Goal: Task Accomplishment & Management: Use online tool/utility

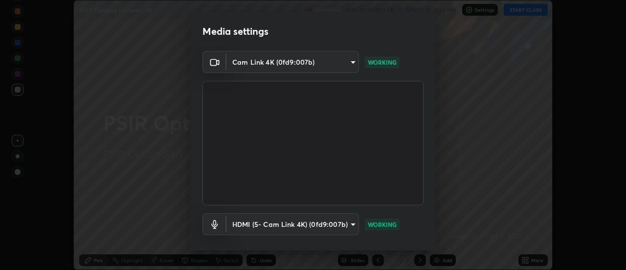
scroll to position [51, 0]
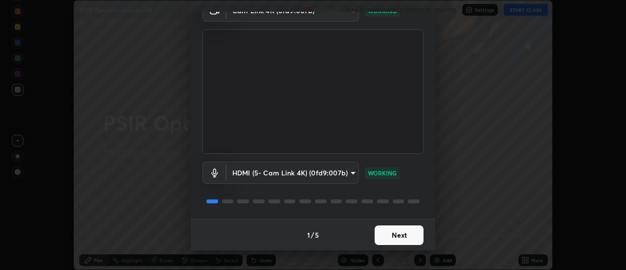
click at [400, 229] on button "Next" at bounding box center [399, 235] width 49 height 20
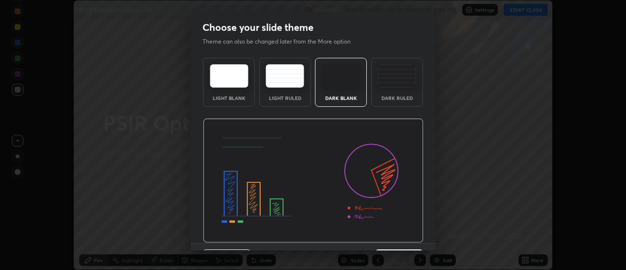
click at [395, 238] on img at bounding box center [313, 180] width 221 height 124
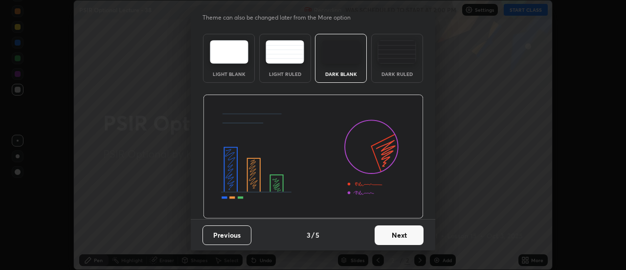
click at [397, 233] on button "Next" at bounding box center [399, 235] width 49 height 20
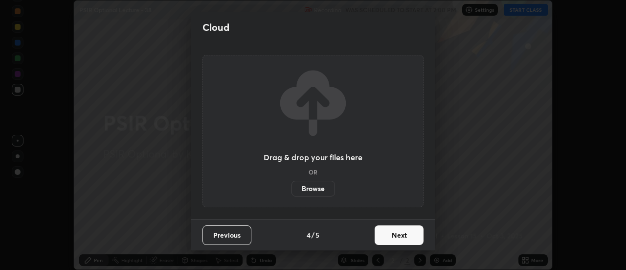
click at [402, 235] on button "Next" at bounding box center [399, 235] width 49 height 20
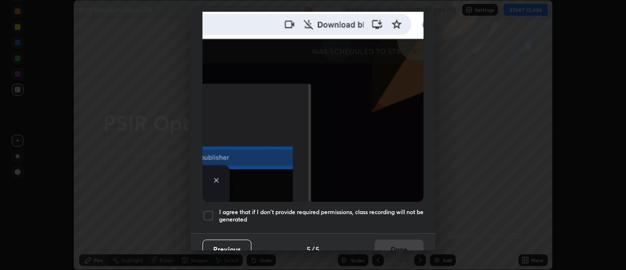
scroll to position [251, 0]
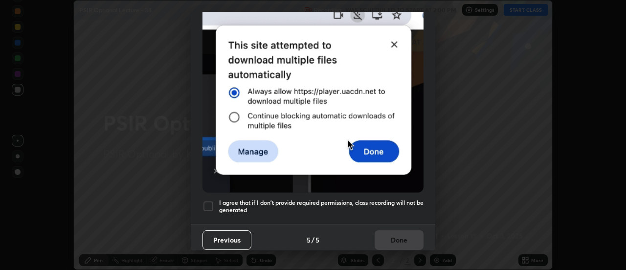
click at [210, 201] on div at bounding box center [209, 206] width 12 height 12
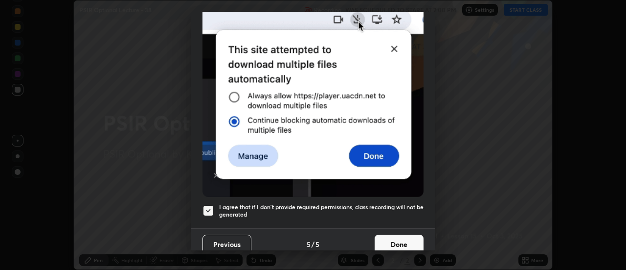
scroll to position [248, 0]
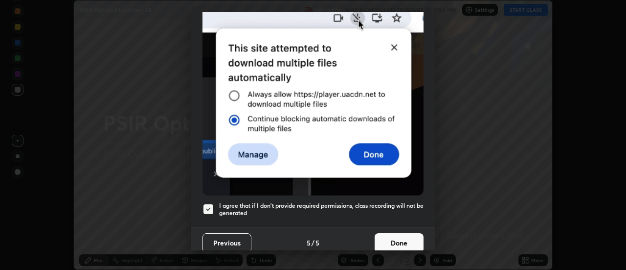
click at [235, 239] on button "Previous" at bounding box center [227, 243] width 49 height 20
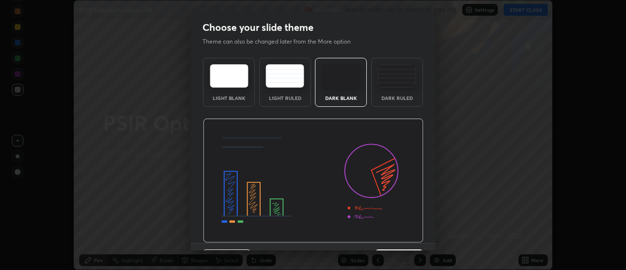
scroll to position [24, 0]
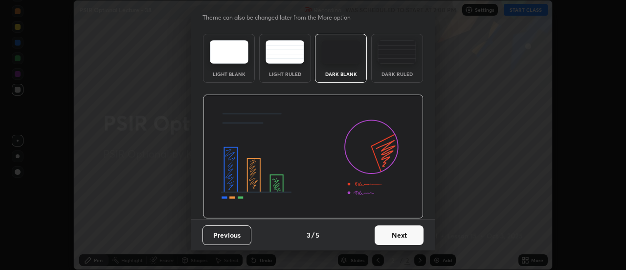
click at [227, 232] on button "Previous" at bounding box center [227, 235] width 49 height 20
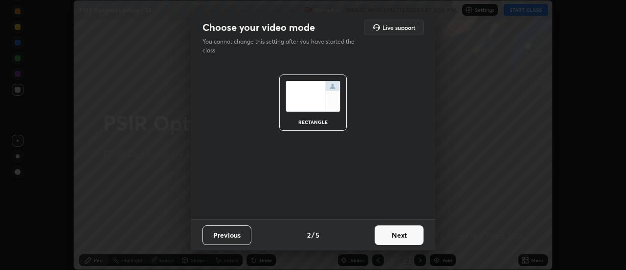
click at [231, 229] on button "Previous" at bounding box center [227, 235] width 49 height 20
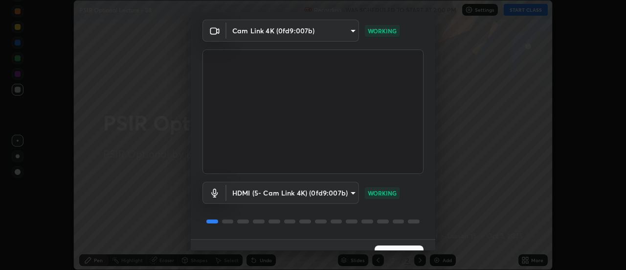
scroll to position [51, 0]
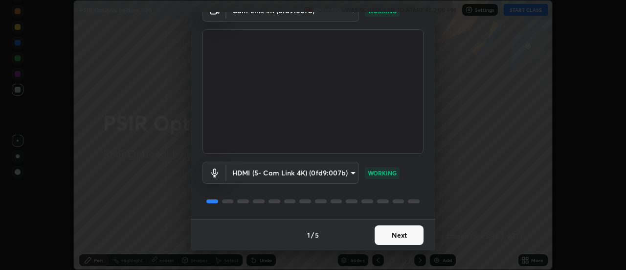
click at [400, 234] on button "Next" at bounding box center [399, 235] width 49 height 20
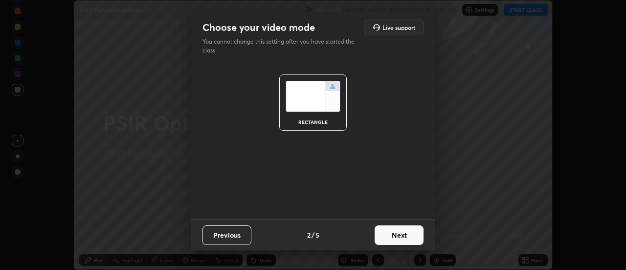
scroll to position [0, 0]
click at [400, 234] on button "Next" at bounding box center [399, 235] width 49 height 20
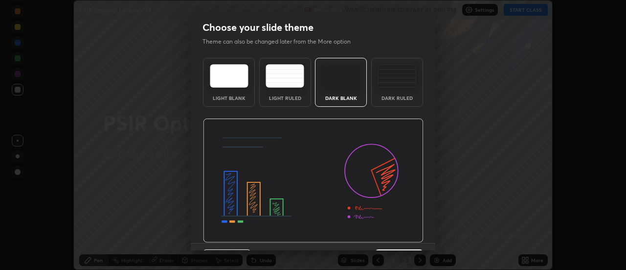
click at [397, 235] on img at bounding box center [313, 180] width 221 height 124
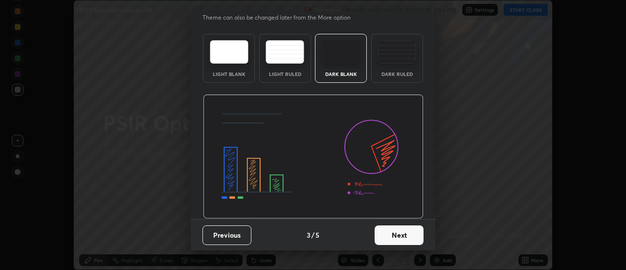
click at [401, 234] on button "Next" at bounding box center [399, 235] width 49 height 20
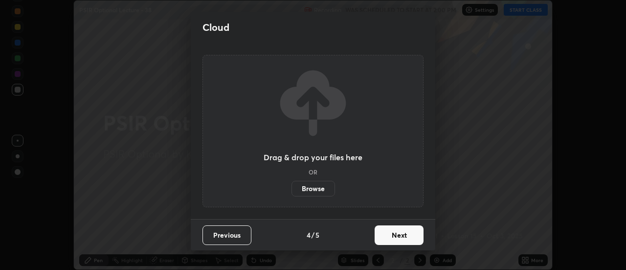
scroll to position [0, 0]
click at [401, 234] on button "Next" at bounding box center [399, 235] width 49 height 20
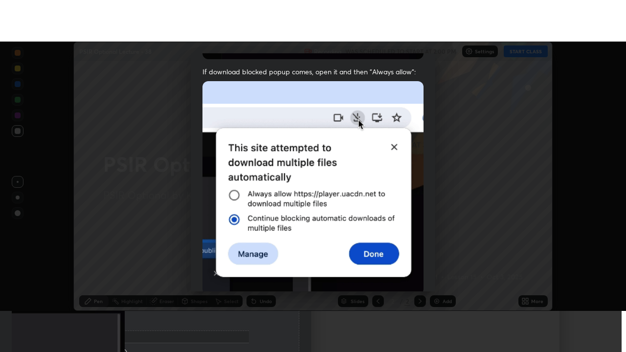
scroll to position [251, 0]
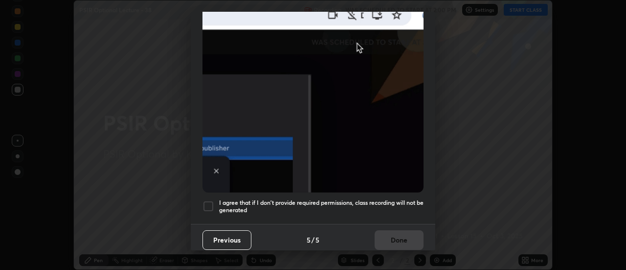
click at [208, 204] on div at bounding box center [209, 206] width 12 height 12
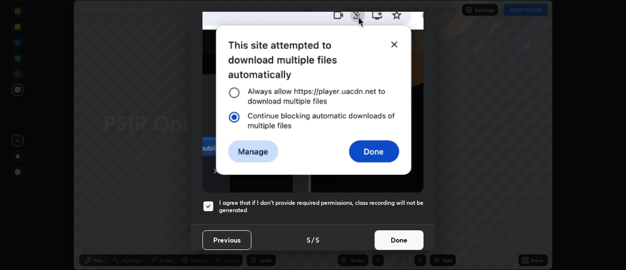
click at [387, 230] on button "Done" at bounding box center [399, 240] width 49 height 20
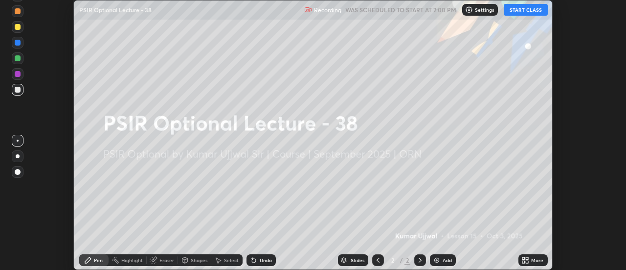
click at [523, 257] on icon at bounding box center [523, 258] width 2 height 2
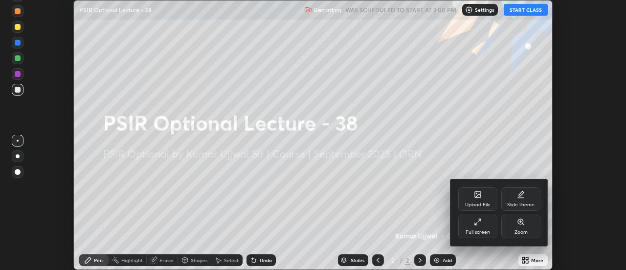
click at [469, 222] on div "Full screen" at bounding box center [477, 225] width 39 height 23
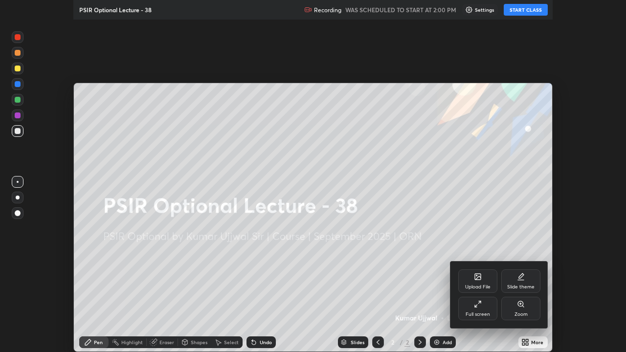
scroll to position [352, 626]
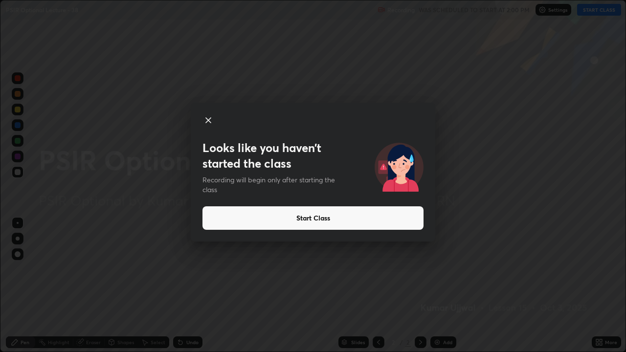
click at [274, 217] on button "Start Class" at bounding box center [313, 217] width 221 height 23
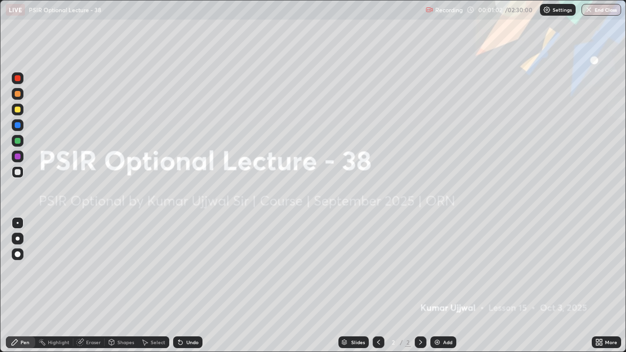
click at [436, 269] on img at bounding box center [437, 343] width 8 height 8
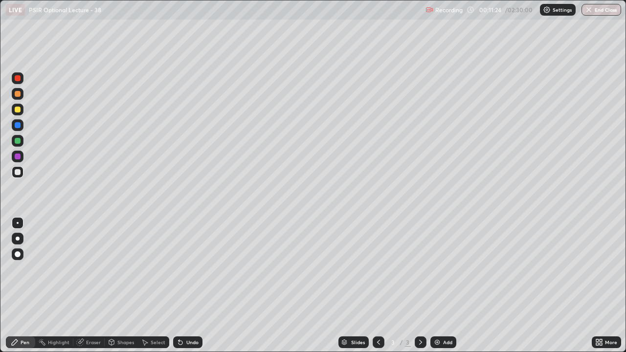
click at [438, 269] on img at bounding box center [437, 343] width 8 height 8
click at [437, 269] on img at bounding box center [437, 343] width 8 height 8
click at [439, 269] on img at bounding box center [437, 343] width 8 height 8
click at [436, 269] on img at bounding box center [437, 343] width 8 height 8
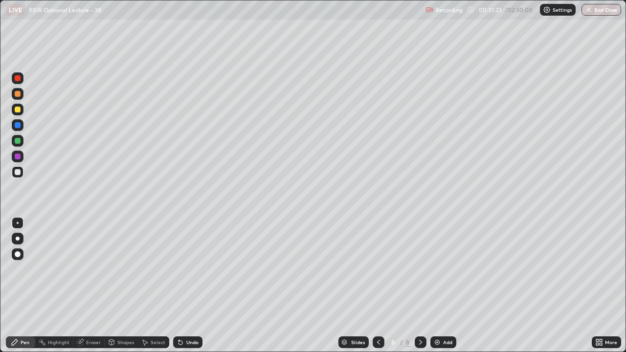
click at [438, 269] on img at bounding box center [437, 343] width 8 height 8
click at [437, 269] on img at bounding box center [437, 343] width 8 height 8
click at [382, 269] on div at bounding box center [378, 343] width 12 height 12
click at [438, 269] on img at bounding box center [437, 343] width 8 height 8
click at [436, 269] on img at bounding box center [437, 343] width 8 height 8
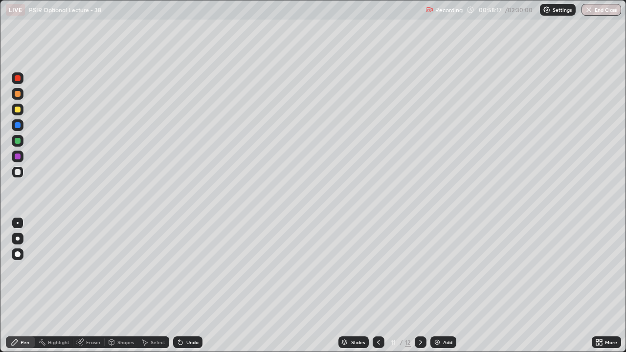
click at [438, 269] on img at bounding box center [437, 343] width 8 height 8
click at [437, 269] on img at bounding box center [437, 343] width 8 height 8
click at [439, 269] on img at bounding box center [437, 343] width 8 height 8
click at [438, 269] on img at bounding box center [437, 343] width 8 height 8
click at [435, 269] on img at bounding box center [437, 343] width 8 height 8
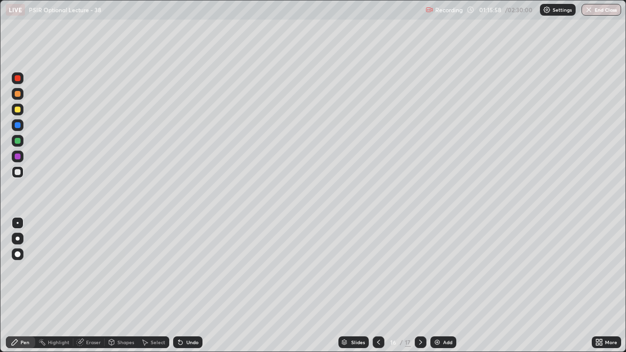
click at [440, 269] on img at bounding box center [437, 343] width 8 height 8
click at [437, 269] on img at bounding box center [437, 343] width 8 height 8
click at [438, 269] on div "Add" at bounding box center [444, 343] width 26 height 12
click at [438, 269] on img at bounding box center [438, 343] width 8 height 8
click at [434, 269] on img at bounding box center [437, 343] width 8 height 8
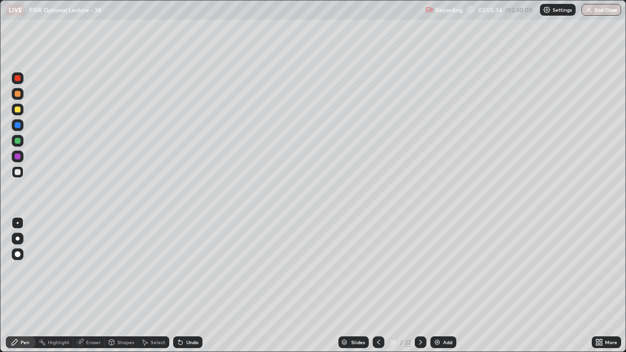
click at [437, 269] on img at bounding box center [437, 343] width 8 height 8
click at [436, 269] on img at bounding box center [437, 343] width 8 height 8
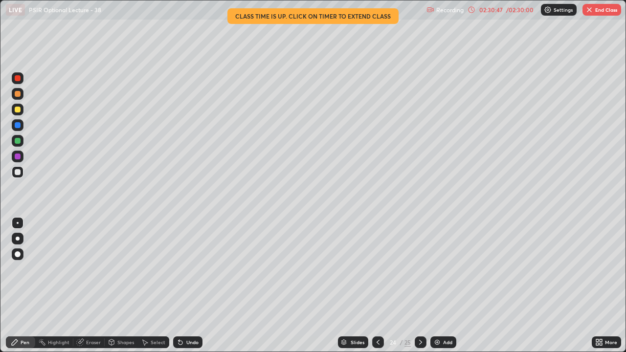
click at [471, 11] on icon at bounding box center [472, 10] width 8 height 8
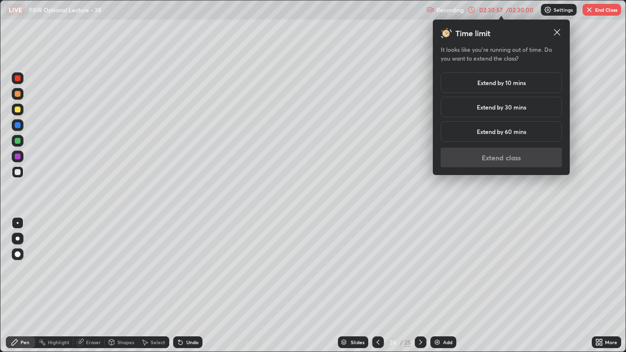
click at [522, 85] on h5 "Extend by 10 mins" at bounding box center [501, 82] width 48 height 9
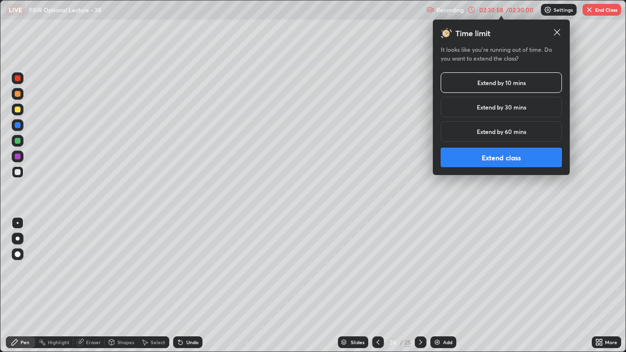
click at [516, 156] on button "Extend class" at bounding box center [501, 158] width 121 height 20
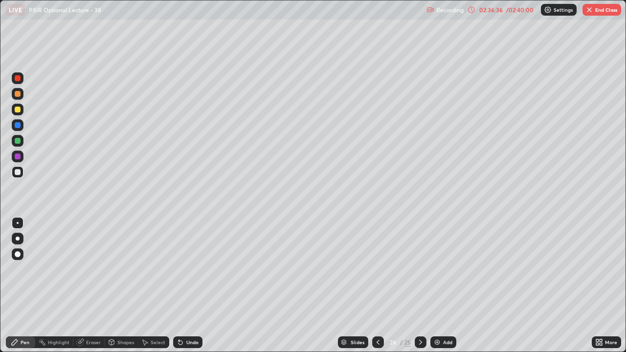
click at [598, 7] on button "End Class" at bounding box center [602, 10] width 39 height 12
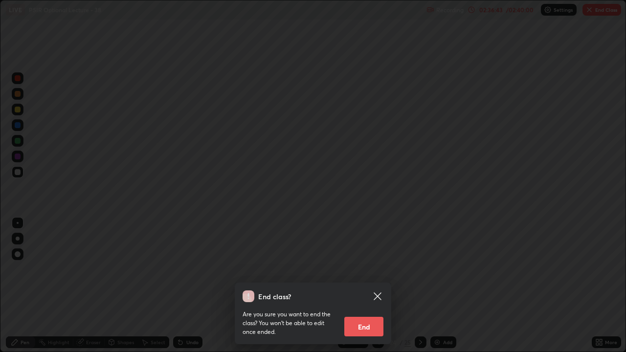
click at [370, 269] on button "End" at bounding box center [363, 327] width 39 height 20
